Goal: Task Accomplishment & Management: Use online tool/utility

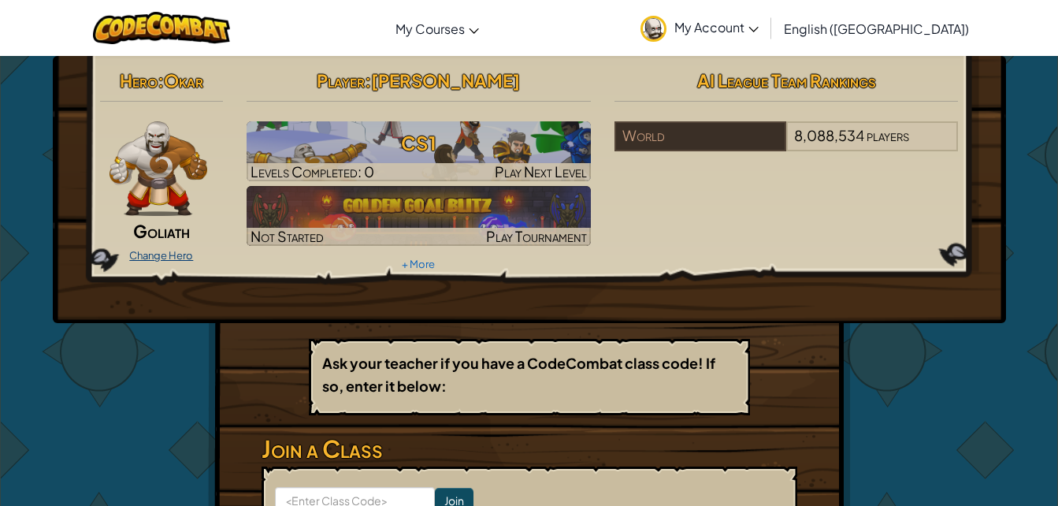
click at [179, 250] on link "Change Hero" at bounding box center [161, 255] width 64 height 13
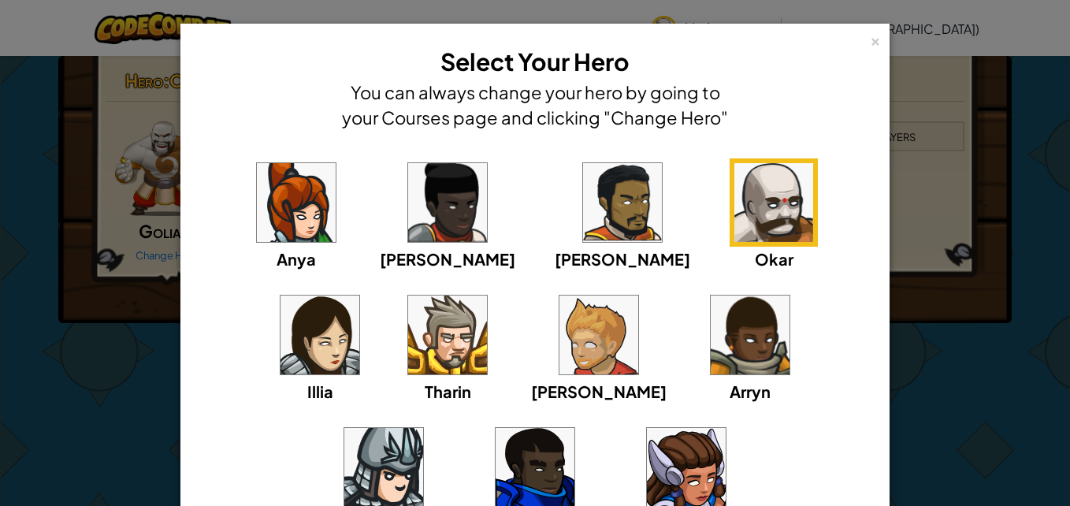
click at [575, 428] on img at bounding box center [535, 467] width 79 height 79
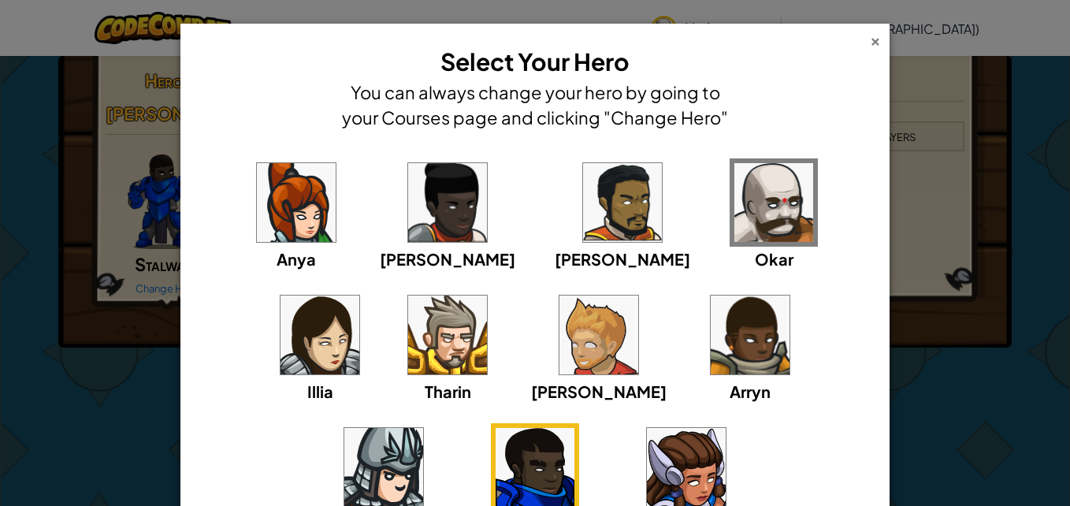
click at [872, 47] on div "×" at bounding box center [875, 39] width 11 height 17
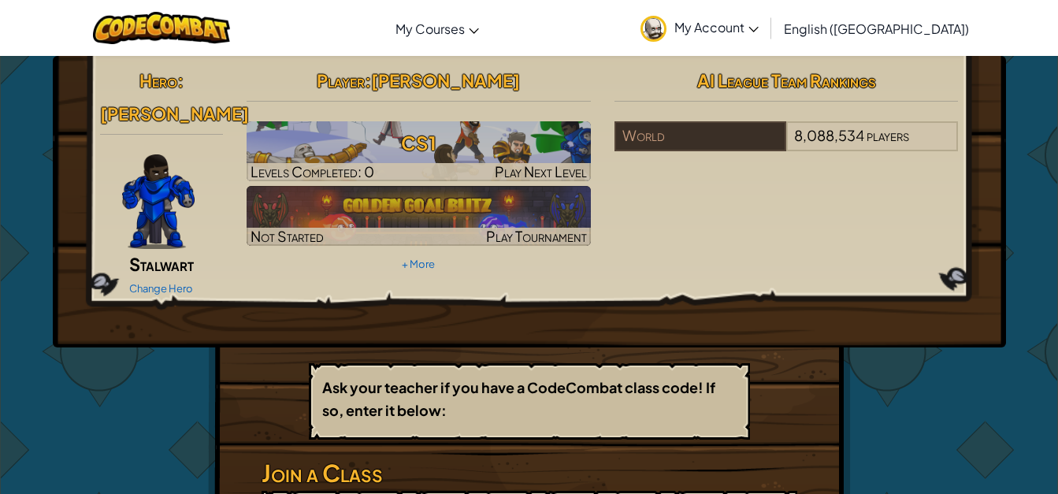
click at [147, 202] on img at bounding box center [158, 201] width 73 height 95
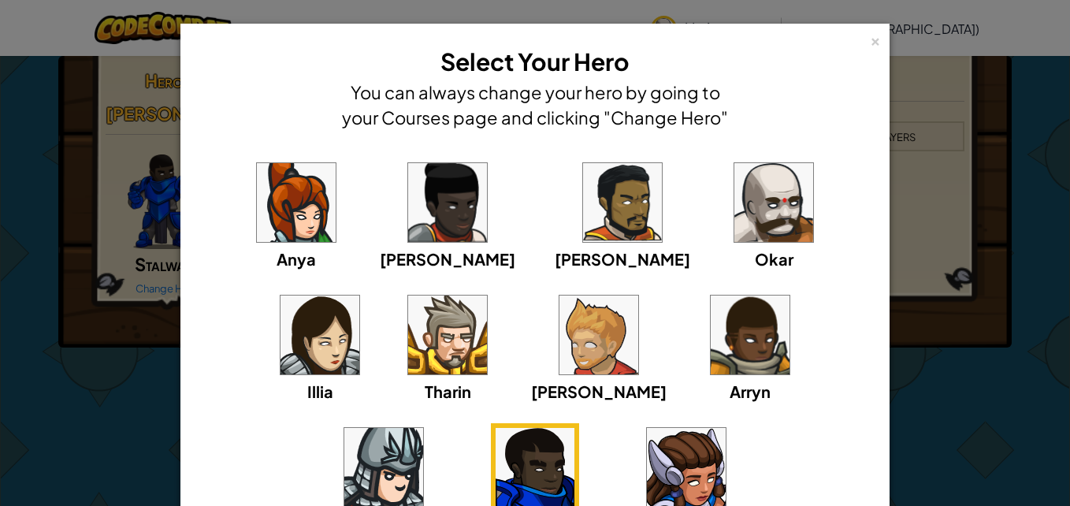
click at [735, 226] on img at bounding box center [774, 202] width 79 height 79
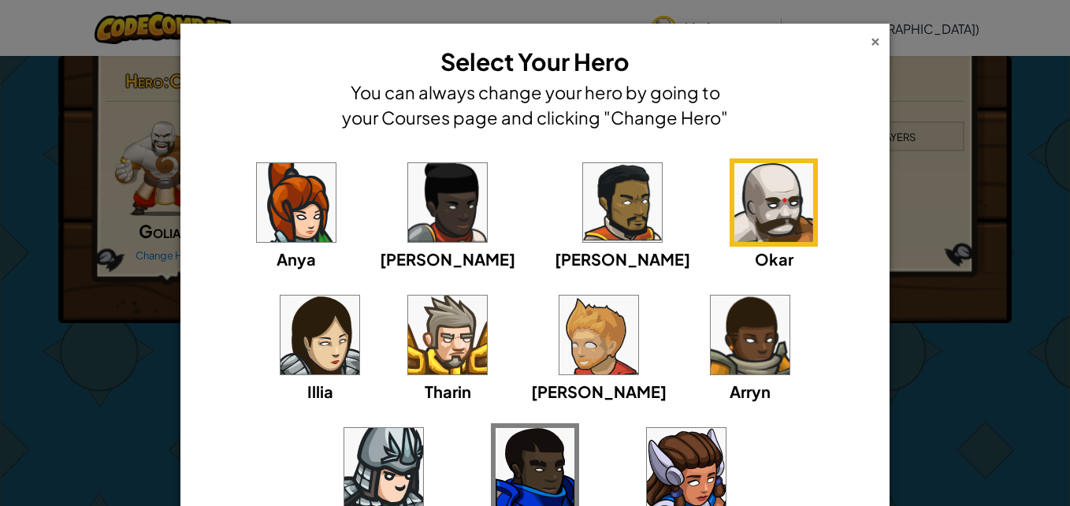
click at [871, 43] on div "×" at bounding box center [875, 39] width 11 height 17
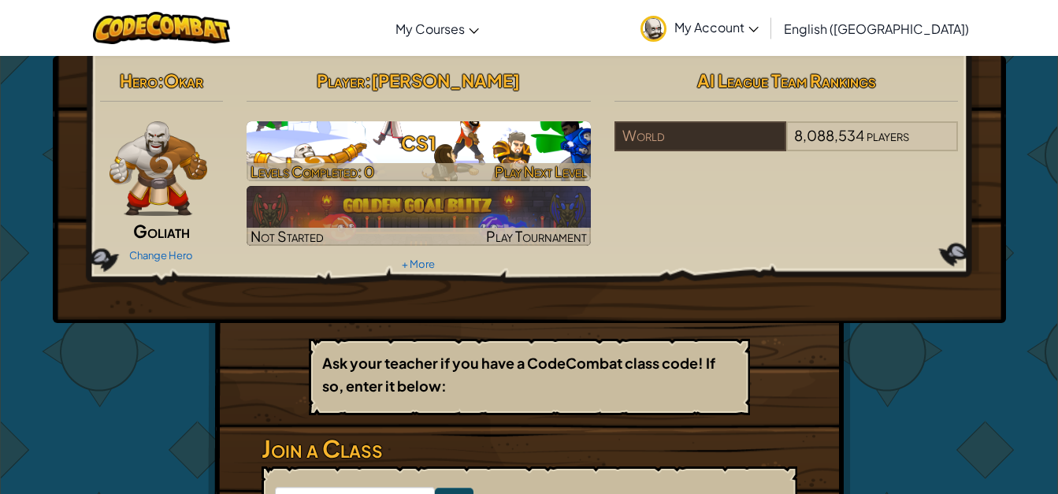
click at [435, 149] on h3 "CS1" at bounding box center [419, 142] width 344 height 35
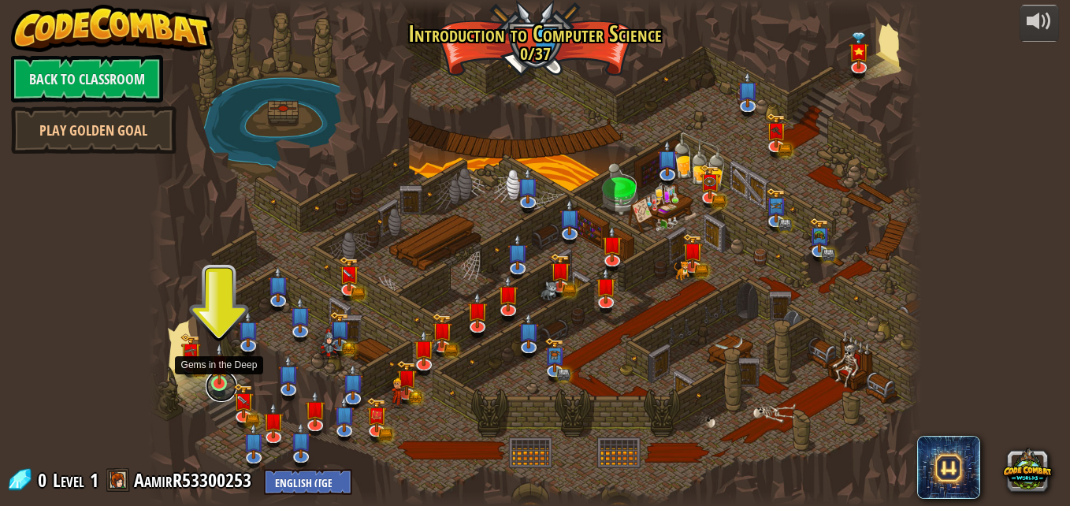
click at [219, 389] on link at bounding box center [222, 386] width 32 height 32
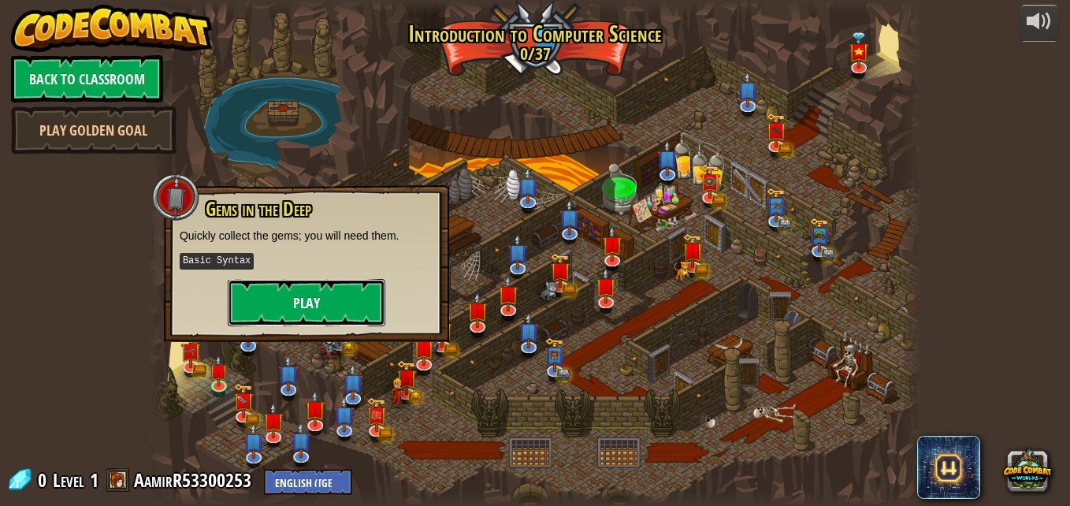
click at [273, 310] on button "Play" at bounding box center [307, 302] width 158 height 47
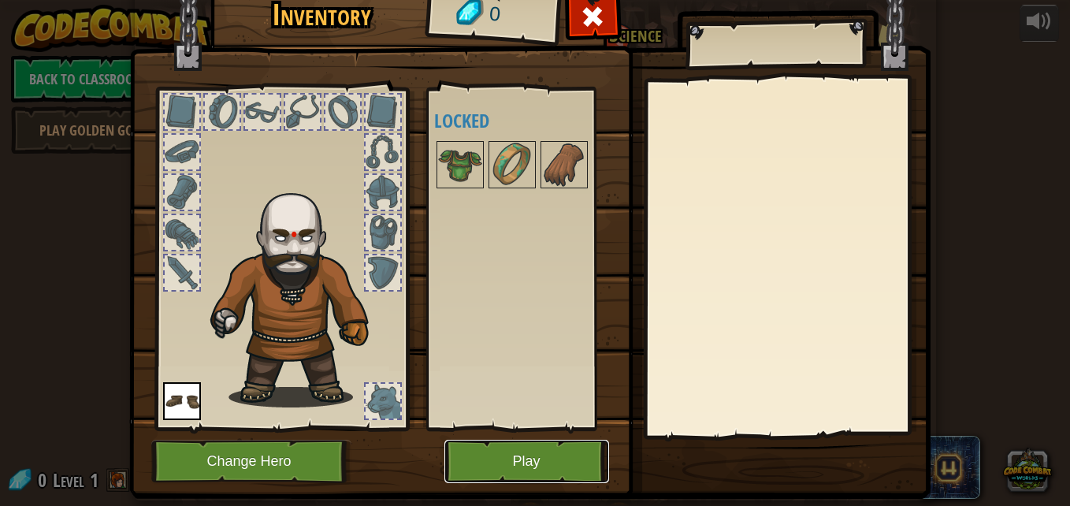
click at [539, 454] on button "Play" at bounding box center [527, 461] width 165 height 43
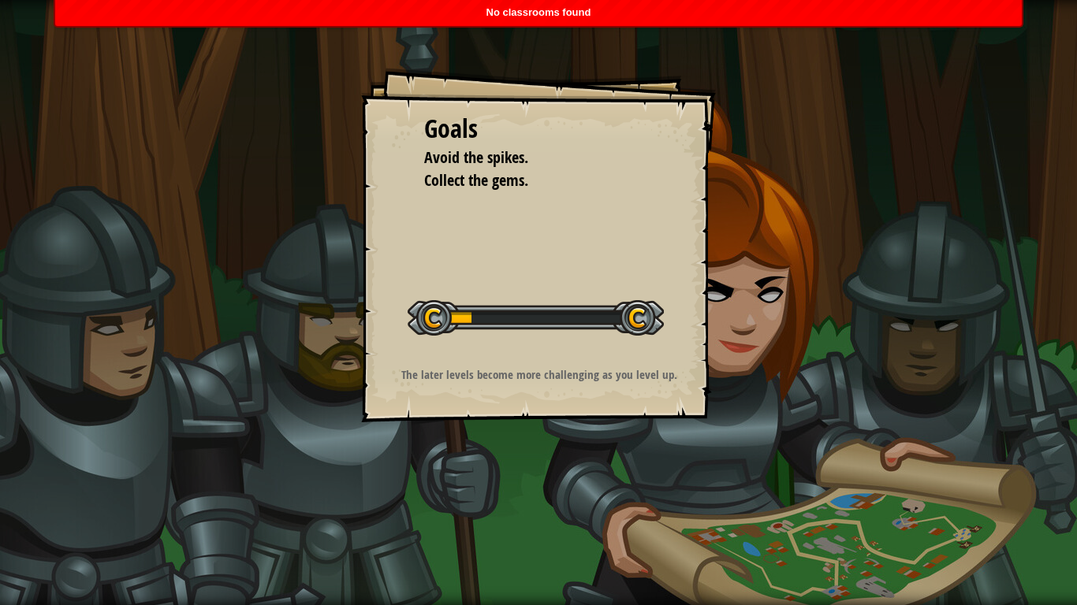
drag, startPoint x: 539, startPoint y: 454, endPoint x: 542, endPoint y: 512, distance: 58.4
click at [542, 505] on div "Goals Avoid the spikes. Collect the gems. Start Level Error loading from server…" at bounding box center [538, 302] width 1077 height 605
